Goal: Check status

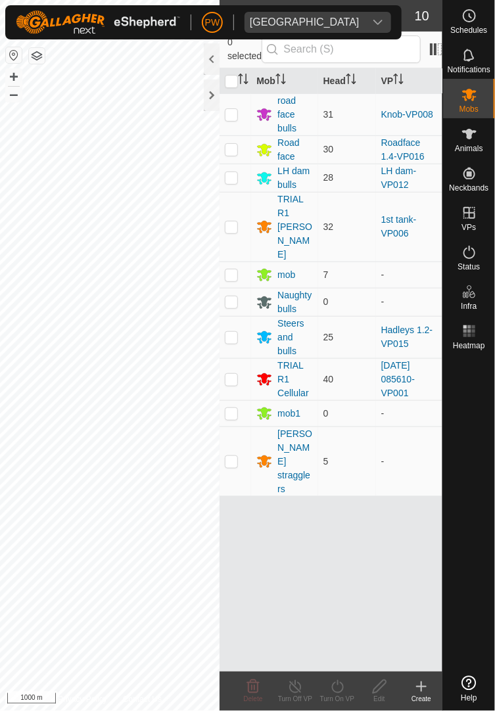
click at [464, 690] on icon at bounding box center [469, 683] width 14 height 14
click at [468, 261] on es-activation-svg-icon at bounding box center [469, 252] width 24 height 21
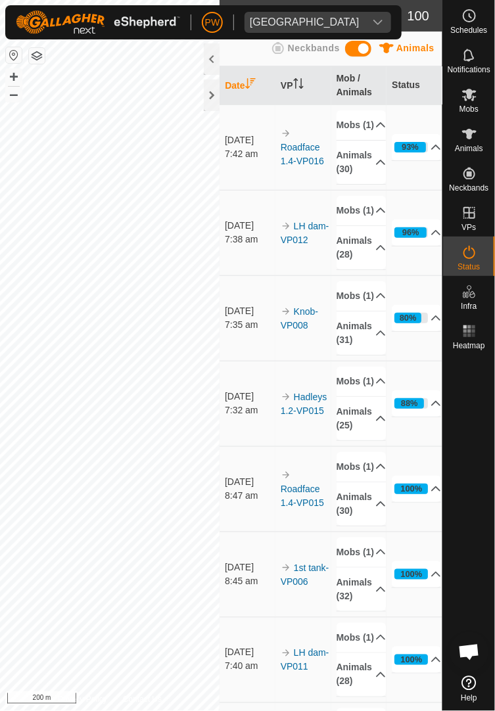
click at [472, 254] on icon at bounding box center [469, 252] width 16 height 16
click at [430, 323] on icon at bounding box center [435, 318] width 11 height 11
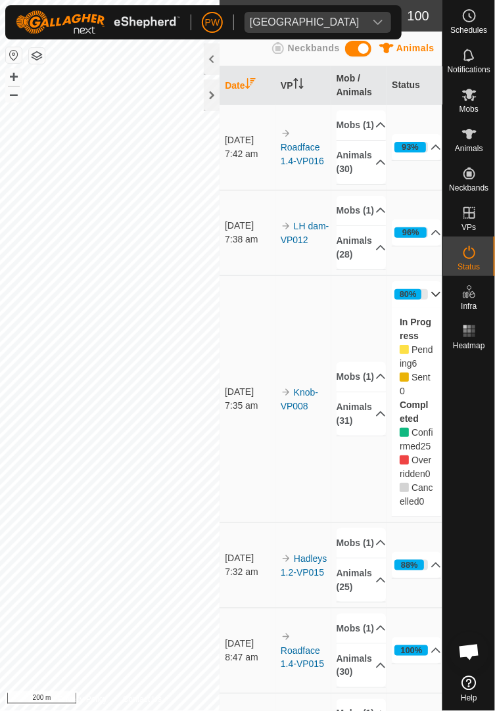
click at [430, 300] on icon at bounding box center [435, 294] width 11 height 11
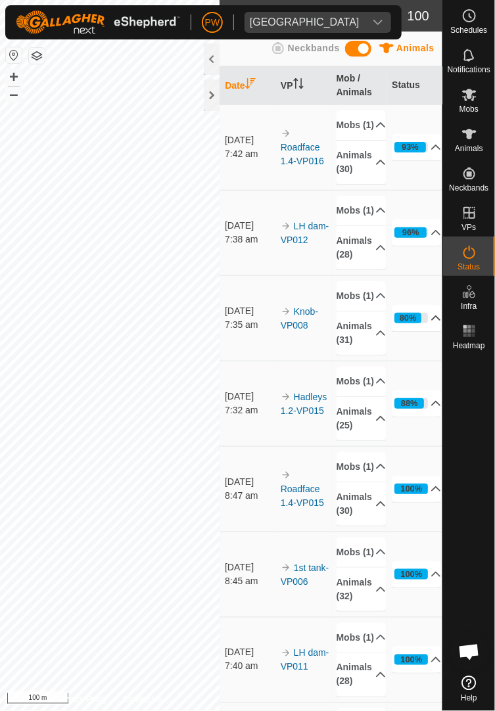
click at [430, 323] on icon at bounding box center [435, 318] width 11 height 11
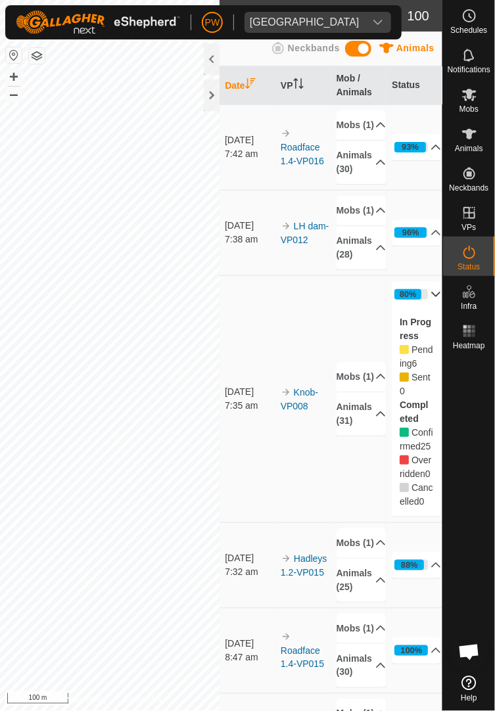
click at [432, 297] on icon at bounding box center [436, 294] width 9 height 5
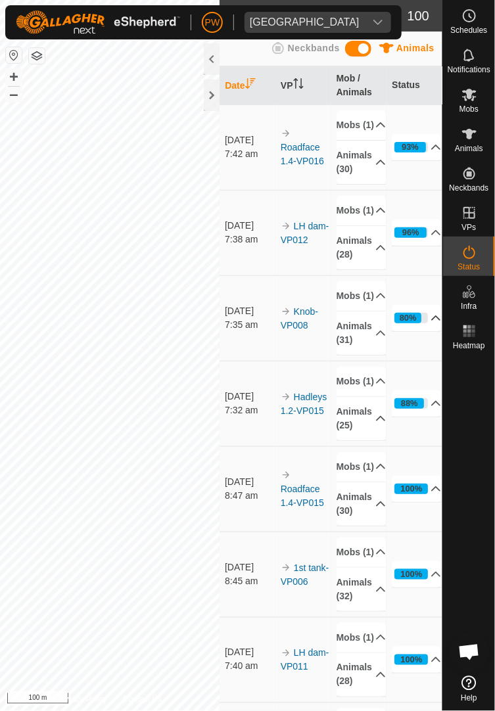
click at [410, 324] on div "80%" at bounding box center [407, 317] width 17 height 12
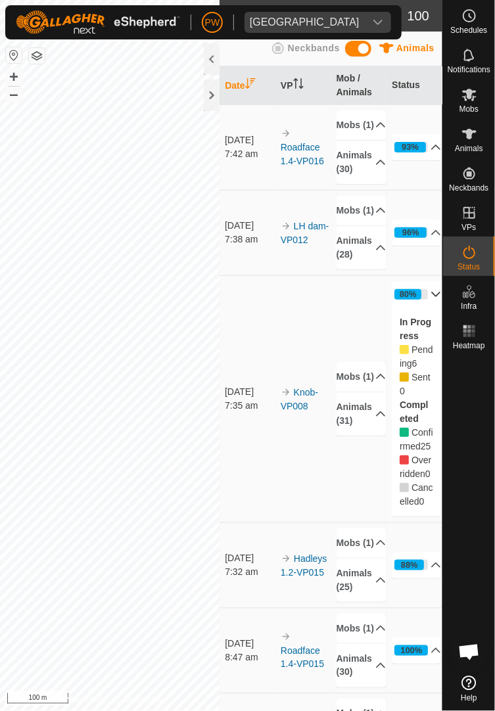
click at [430, 300] on icon at bounding box center [435, 294] width 11 height 11
